Goal: Task Accomplishment & Management: Manage account settings

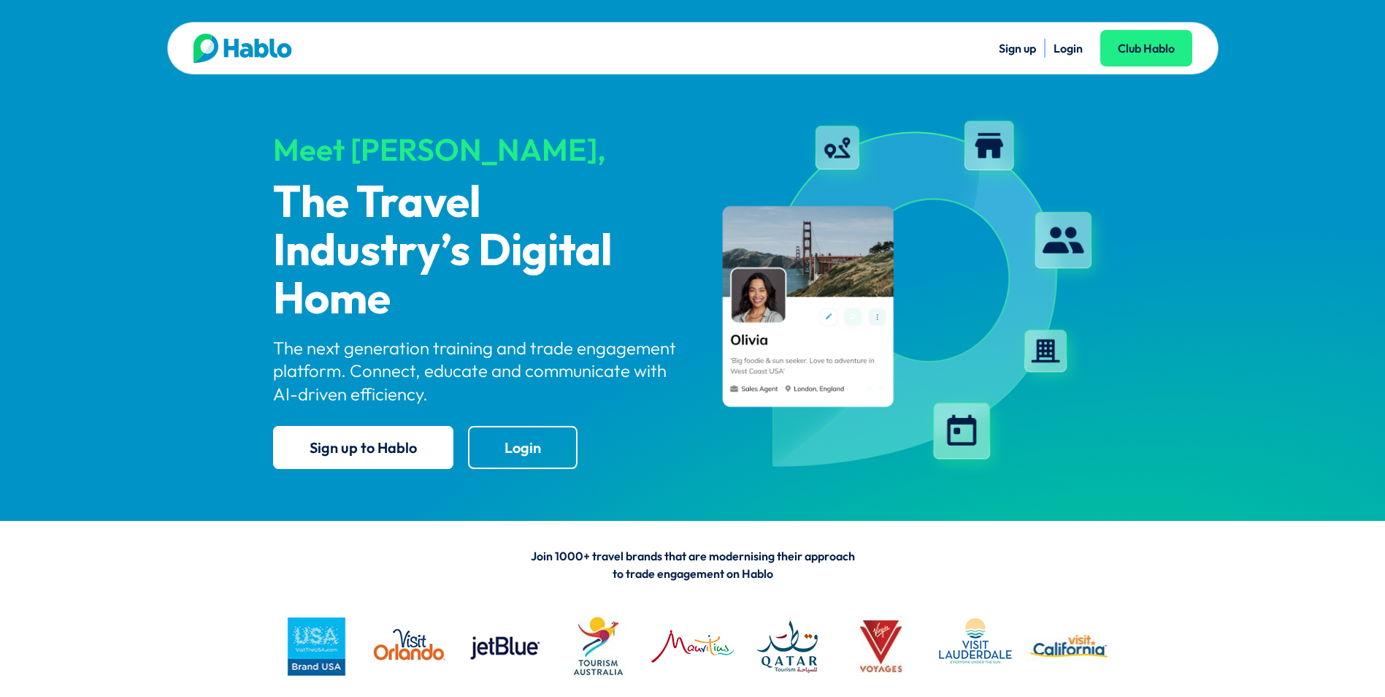
click at [1076, 47] on link "Login" at bounding box center [1068, 48] width 29 height 15
click at [1064, 51] on link "Login" at bounding box center [1068, 48] width 29 height 15
click at [1068, 40] on li "Login" at bounding box center [1068, 48] width 29 height 19
click at [1079, 52] on link "Login" at bounding box center [1068, 48] width 29 height 15
click at [1069, 53] on link "Login" at bounding box center [1068, 48] width 29 height 15
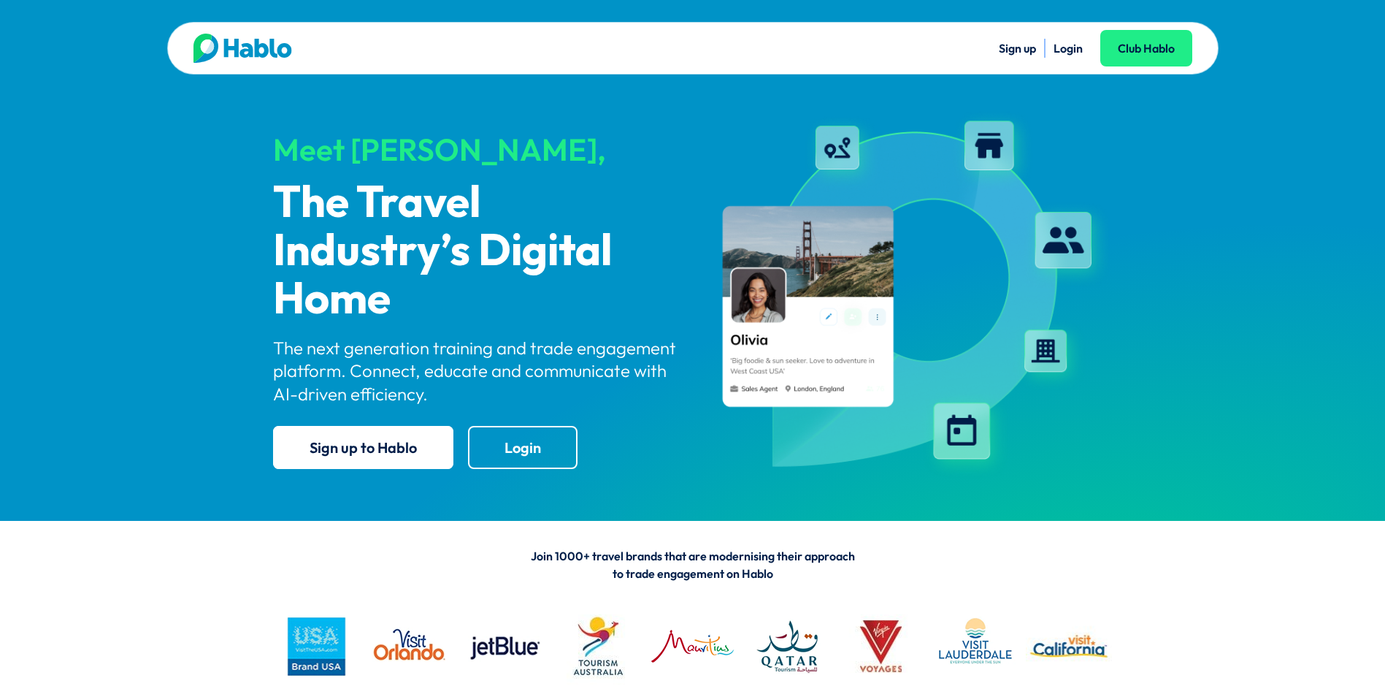
click at [1065, 50] on link "Login" at bounding box center [1068, 48] width 29 height 15
click at [1148, 46] on link "Club Hablo" at bounding box center [1146, 48] width 92 height 37
click at [1068, 47] on link "Login" at bounding box center [1068, 48] width 29 height 15
click at [1063, 49] on link "Login" at bounding box center [1068, 48] width 29 height 15
click at [1068, 43] on link "Login" at bounding box center [1068, 48] width 29 height 15
